Goal: Task Accomplishment & Management: Complete application form

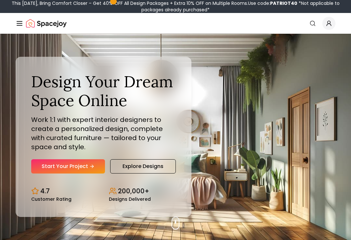
click at [42, 173] on link "Start Your Project" at bounding box center [68, 167] width 74 height 14
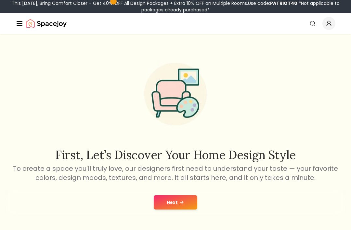
click at [189, 202] on button "Next" at bounding box center [176, 202] width 44 height 14
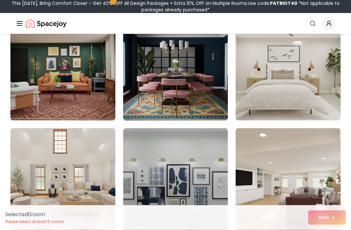
click at [305, 72] on img at bounding box center [288, 69] width 105 height 104
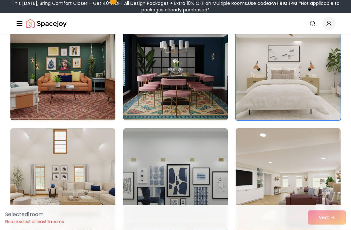
scroll to position [80, 0]
click at [48, 180] on img at bounding box center [62, 180] width 105 height 104
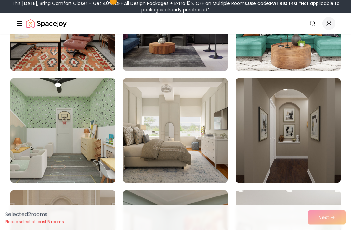
scroll to position [464, 0]
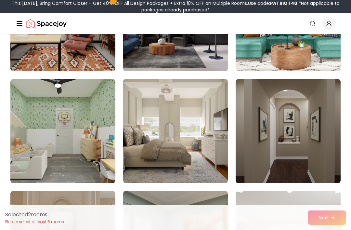
click at [206, 122] on img at bounding box center [175, 131] width 105 height 104
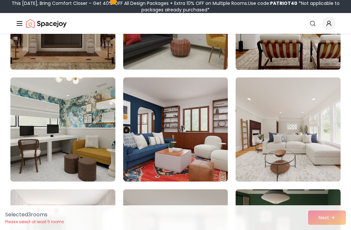
click at [309, 123] on img at bounding box center [288, 129] width 105 height 104
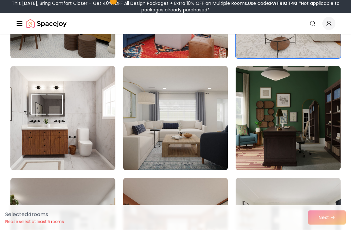
scroll to position [814, 0]
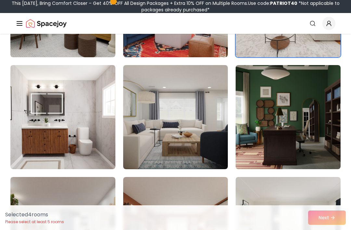
click at [206, 101] on img at bounding box center [175, 117] width 105 height 104
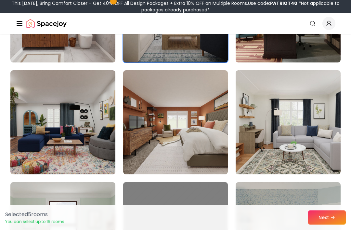
scroll to position [923, 0]
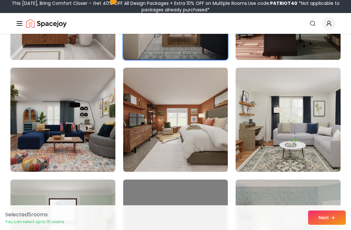
click at [337, 225] on button "Next" at bounding box center [327, 217] width 38 height 14
